Goal: Transaction & Acquisition: Subscribe to service/newsletter

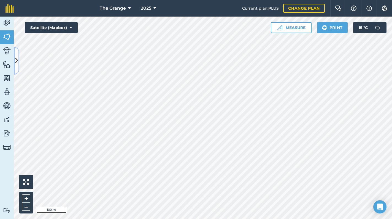
click at [18, 57] on icon at bounding box center [16, 61] width 3 height 10
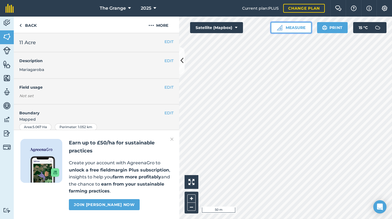
click at [299, 28] on button "Measure" at bounding box center [291, 27] width 41 height 11
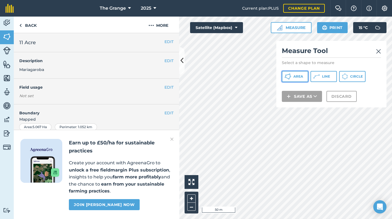
click at [294, 75] on span "Area" at bounding box center [299, 76] width 10 height 4
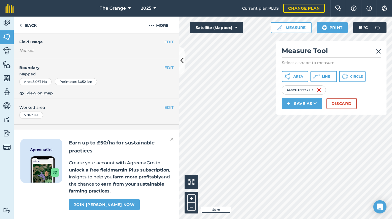
scroll to position [47, 0]
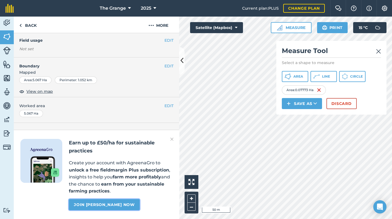
click at [125, 203] on link "Join [PERSON_NAME] now" at bounding box center [104, 204] width 71 height 11
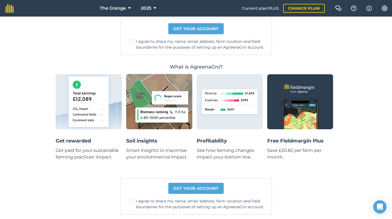
scroll to position [141, 0]
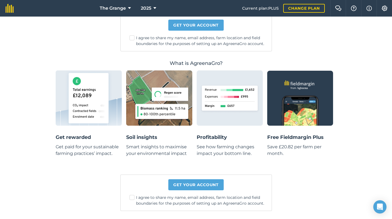
click at [133, 197] on label "I agree to share my name, email address, farm location and field boundaries for…" at bounding box center [199, 200] width 138 height 12
click at [198, 179] on input "I agree to share my name, email address, farm location and field boundaries for…" at bounding box center [200, 178] width 4 height 4
checkbox input "true"
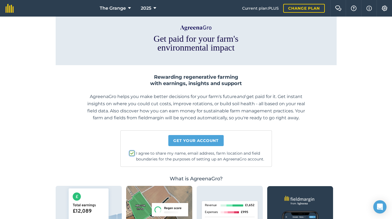
scroll to position [0, 0]
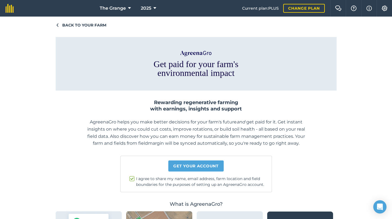
drag, startPoint x: 208, startPoint y: 130, endPoint x: 210, endPoint y: 124, distance: 6.3
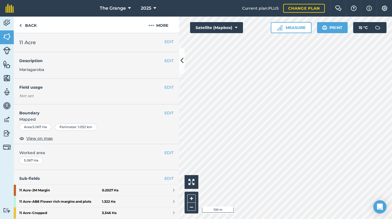
click at [392, 122] on html "The Grange 2025 Current plan : PLUS Change plan Farm Chat Help Info Settings Th…" at bounding box center [196, 109] width 392 height 219
click at [180, 57] on button at bounding box center [182, 61] width 6 height 28
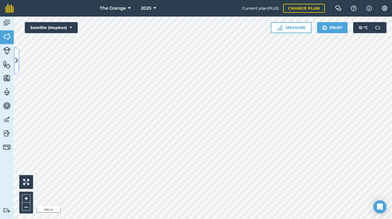
click at [18, 57] on button at bounding box center [17, 61] width 6 height 28
